Goal: Transaction & Acquisition: Subscribe to service/newsletter

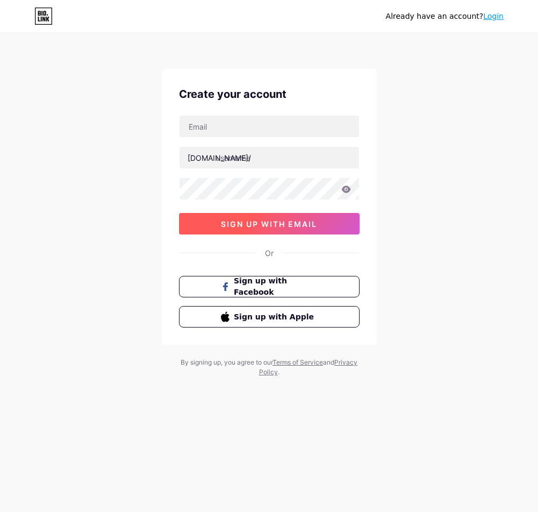
click at [282, 224] on span "sign up with email" at bounding box center [269, 223] width 96 height 9
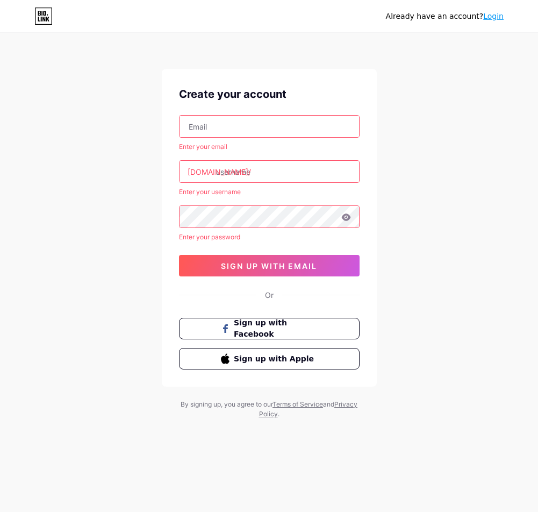
click at [495, 19] on link "Login" at bounding box center [493, 16] width 20 height 9
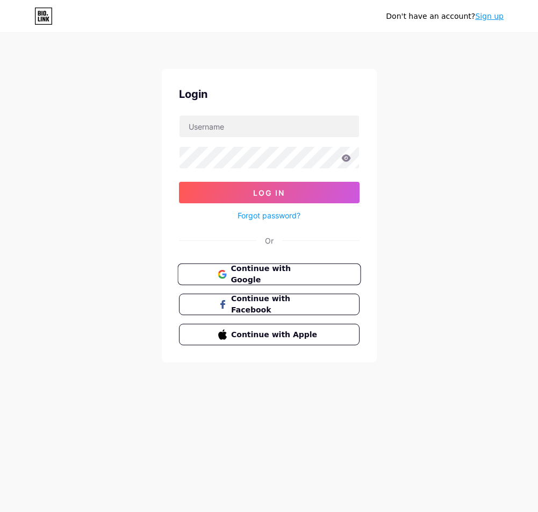
click at [257, 275] on span "Continue with Google" at bounding box center [276, 274] width 90 height 23
